Goal: Check status: Check status

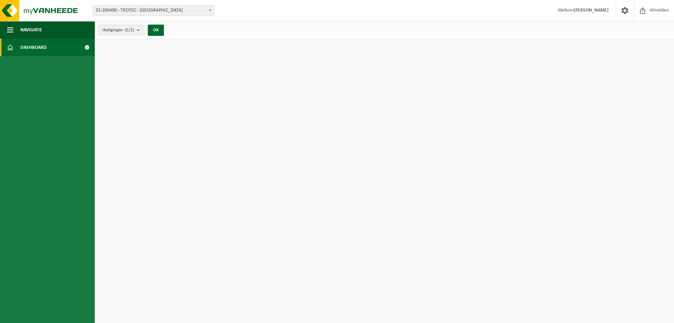
click at [76, 47] on link "Dashboard" at bounding box center [47, 48] width 95 height 18
click at [139, 28] on b "submit" at bounding box center [140, 30] width 6 height 10
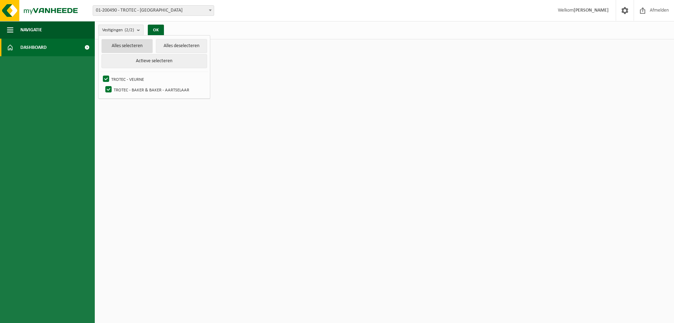
click at [137, 47] on button "Alles selecteren" at bounding box center [127, 46] width 51 height 14
click at [110, 88] on label "TROTEC - BAKER & BAKER - AARTSELAAR" at bounding box center [155, 89] width 103 height 11
click at [103, 84] on input "TROTEC - BAKER & BAKER - AARTSELAAR" at bounding box center [103, 84] width 0 height 0
click at [122, 46] on button "Alles selecteren" at bounding box center [127, 46] width 51 height 14
click at [108, 89] on label "TROTEC - BAKER & BAKER - AARTSELAAR" at bounding box center [155, 89] width 103 height 11
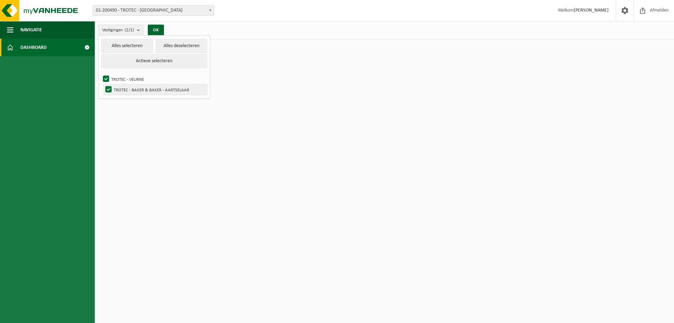
click at [103, 84] on input "TROTEC - BAKER & BAKER - AARTSELAAR" at bounding box center [103, 84] width 0 height 0
click at [165, 62] on button "Actieve selecteren" at bounding box center [155, 61] width 106 height 14
click at [111, 89] on label "TROTEC - BAKER & BAKER - AARTSELAAR" at bounding box center [155, 89] width 103 height 11
click at [103, 84] on input "TROTEC - BAKER & BAKER - AARTSELAAR" at bounding box center [103, 84] width 0 height 0
checkbox input "false"
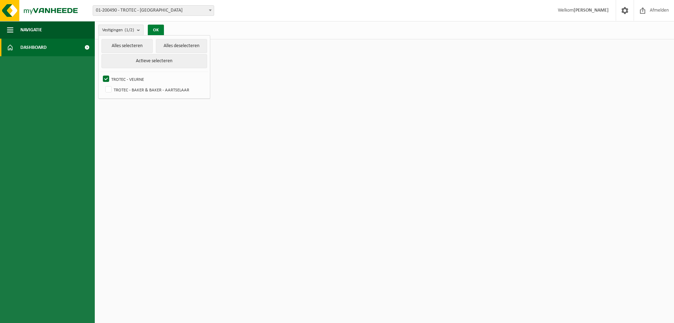
click at [157, 32] on button "OK" at bounding box center [156, 30] width 16 height 11
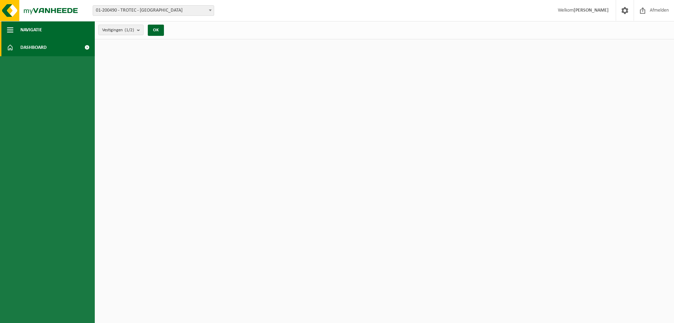
click at [19, 33] on button "Navigatie" at bounding box center [47, 30] width 95 height 18
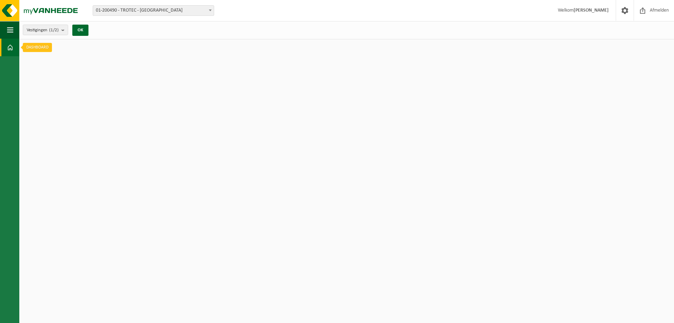
click at [13, 47] on link "Dashboard" at bounding box center [9, 48] width 19 height 18
click at [4, 28] on button "Navigatie" at bounding box center [9, 30] width 19 height 18
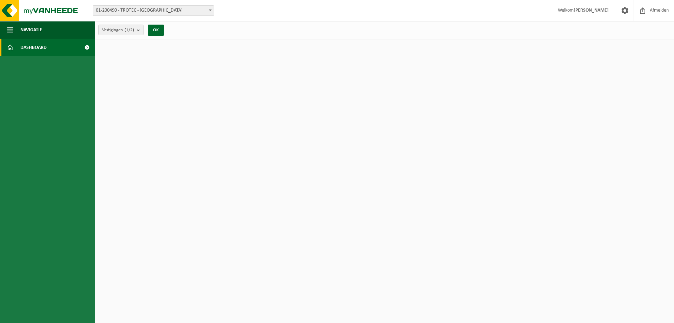
click at [37, 47] on span "Dashboard" at bounding box center [33, 48] width 26 height 18
